Goal: Find specific page/section: Find specific page/section

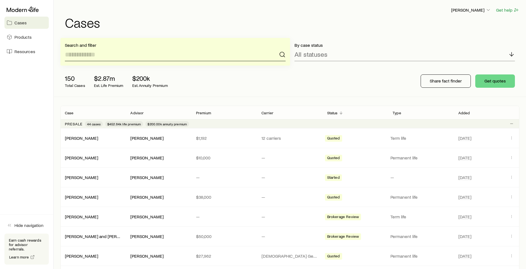
click at [103, 55] on input at bounding box center [175, 54] width 221 height 13
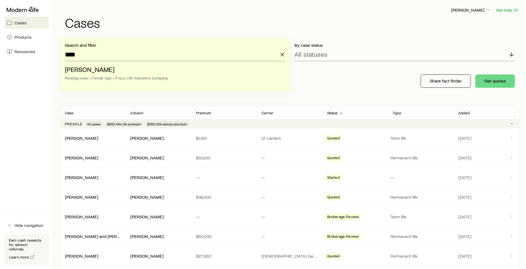
click at [104, 69] on span "[PERSON_NAME]" at bounding box center [90, 69] width 50 height 8
type input "**********"
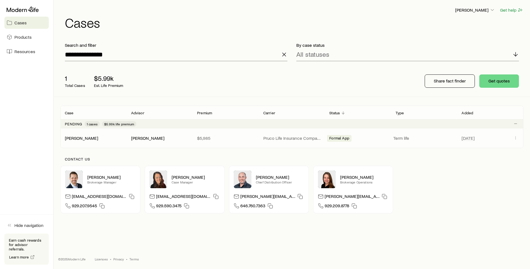
click at [95, 139] on div "[PERSON_NAME]" at bounding box center [93, 139] width 66 height 6
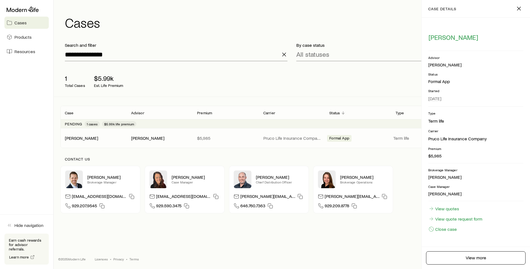
click at [103, 137] on div "[PERSON_NAME]" at bounding box center [93, 139] width 66 height 6
click at [333, 139] on span "Formal App" at bounding box center [339, 139] width 20 height 6
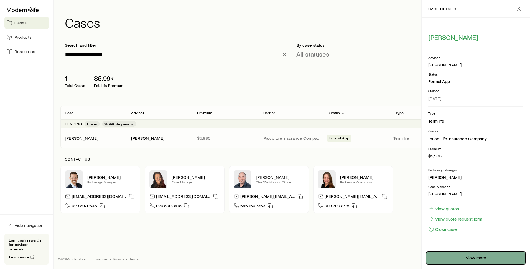
click at [455, 261] on link "View more" at bounding box center [476, 258] width 100 height 13
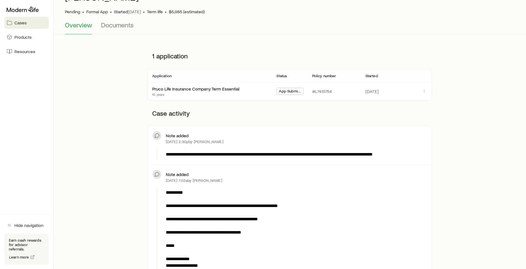
scroll to position [28, 0]
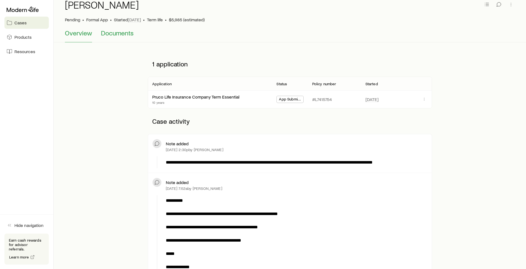
click at [126, 38] on button "Documents" at bounding box center [117, 35] width 33 height 13
